Goal: Find specific page/section: Find specific page/section

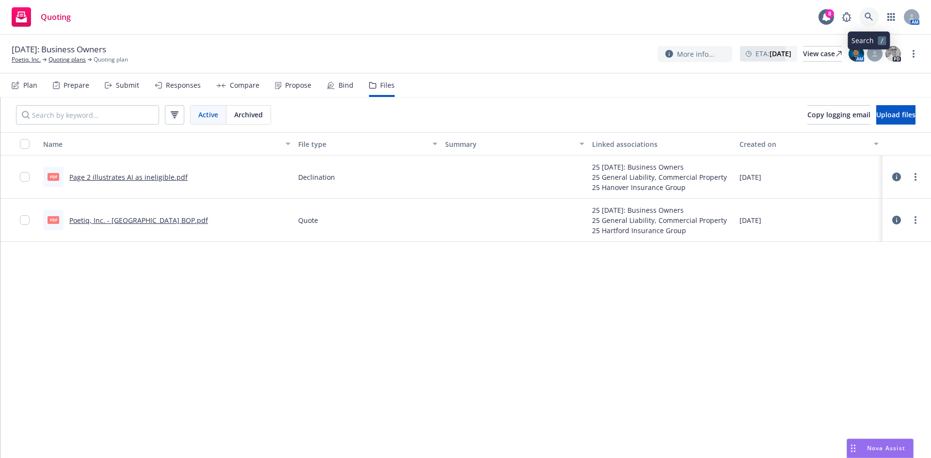
click at [874, 11] on link at bounding box center [868, 16] width 19 height 19
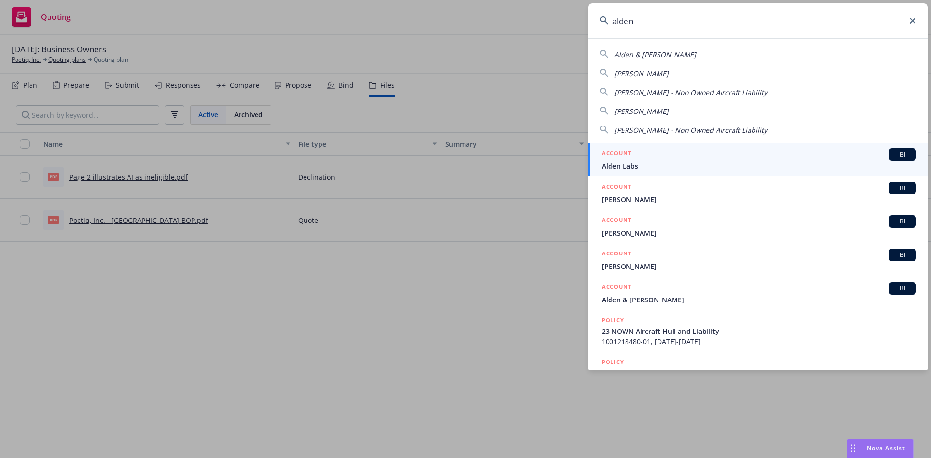
type input "alden"
click at [738, 163] on span "Alden Labs" at bounding box center [759, 166] width 314 height 10
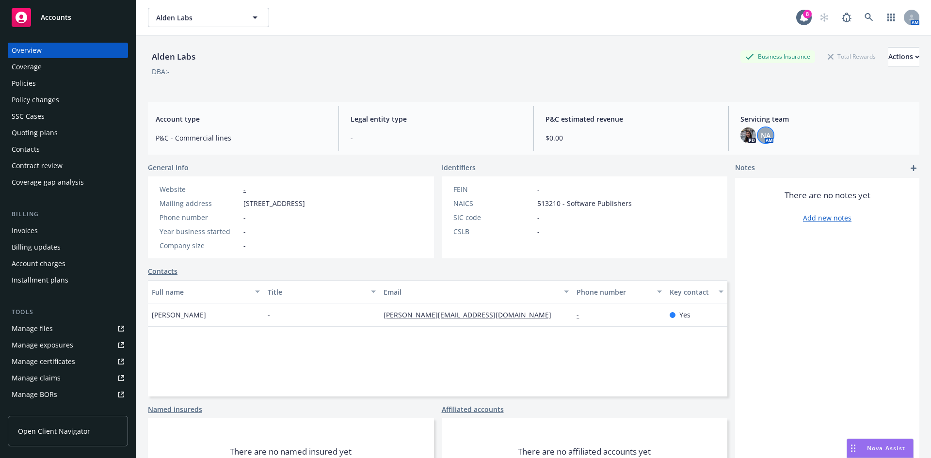
click at [761, 136] on span "NA" at bounding box center [766, 135] width 10 height 10
click at [545, 100] on div "Alden Labs Business Insurance Total Rewards Actions DBA: - Account type P&C - C…" at bounding box center [533, 258] width 771 height 447
click at [55, 85] on div "Policies" at bounding box center [68, 84] width 112 height 16
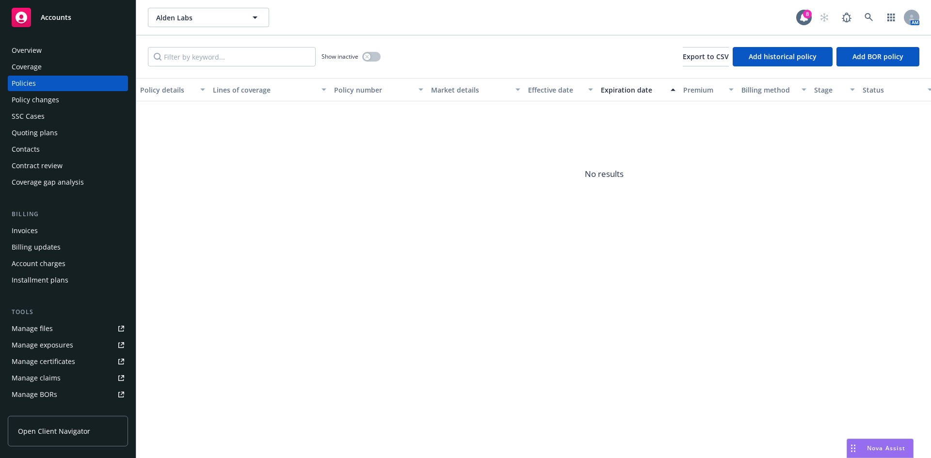
click at [50, 127] on div "Quoting plans" at bounding box center [35, 133] width 46 height 16
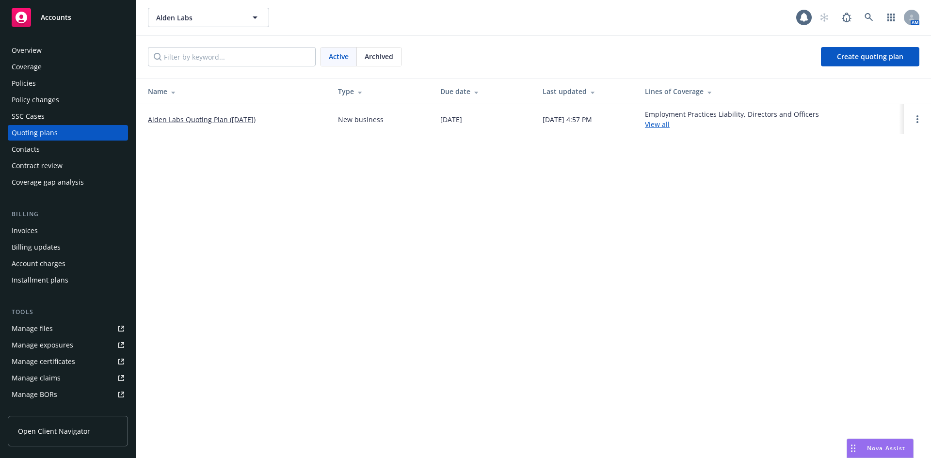
click at [256, 119] on link "Alden Labs Quoting Plan ([DATE])" at bounding box center [202, 119] width 108 height 10
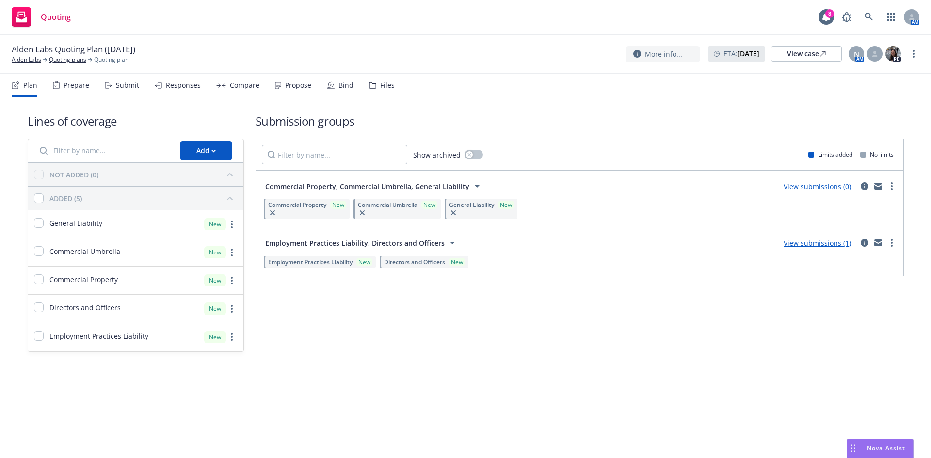
click at [375, 92] on div "Files" at bounding box center [382, 85] width 26 height 23
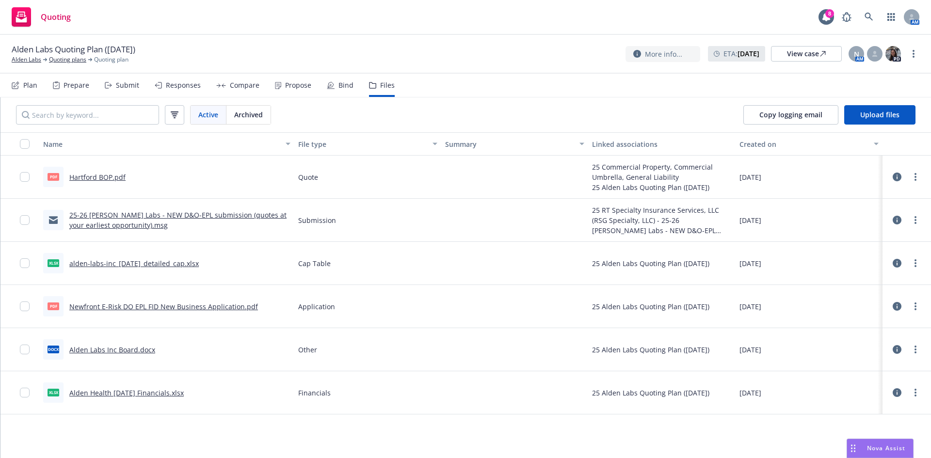
click at [102, 176] on link "Hartford BOP.pdf" at bounding box center [97, 177] width 56 height 9
